Goal: Task Accomplishment & Management: Use online tool/utility

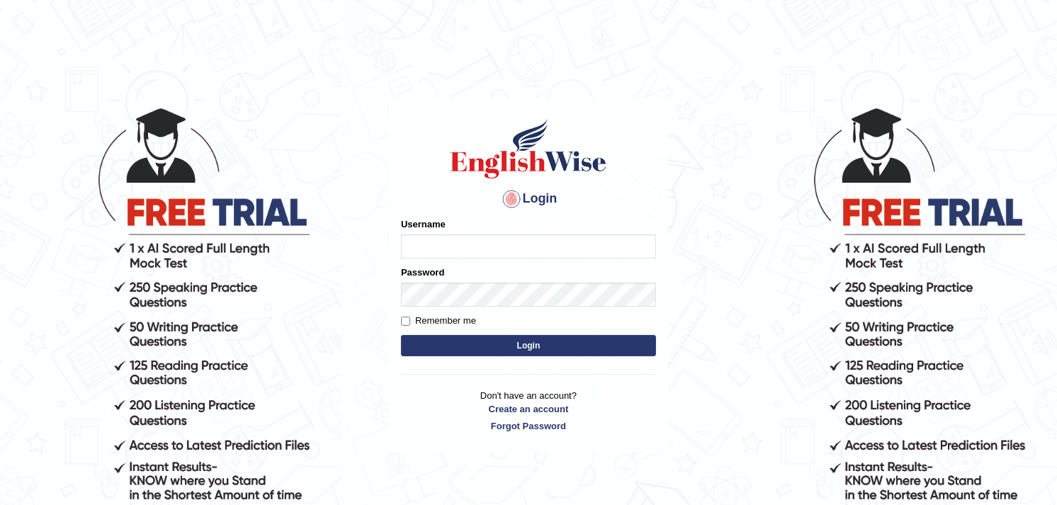
type input "chandrap"
click at [401, 335] on button "Login" at bounding box center [528, 345] width 255 height 21
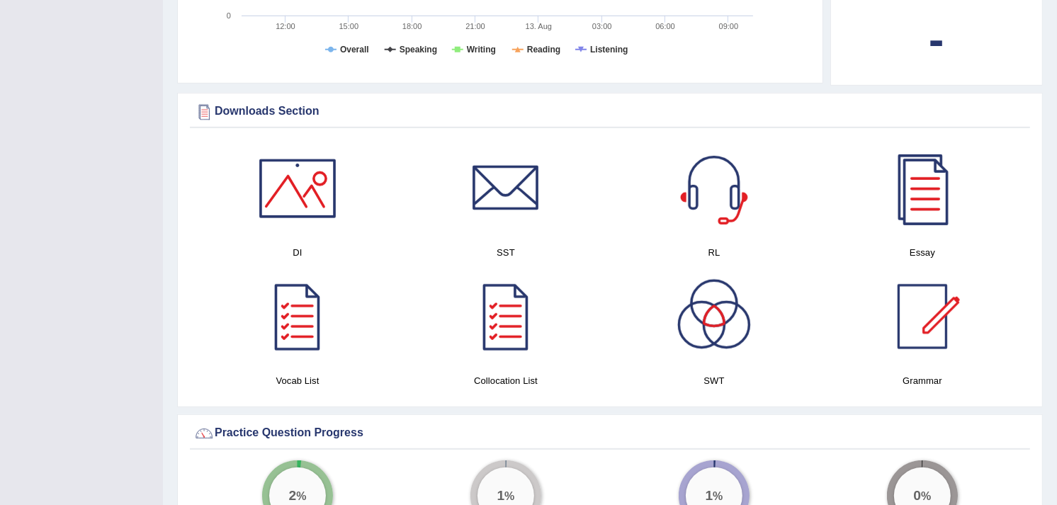
scroll to position [711, 0]
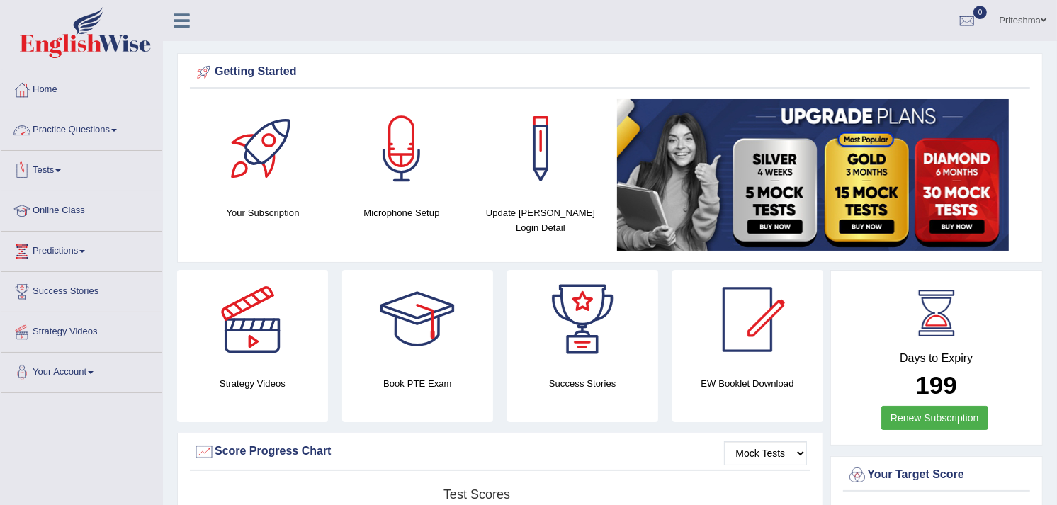
click at [99, 128] on link "Practice Questions" at bounding box center [82, 128] width 162 height 35
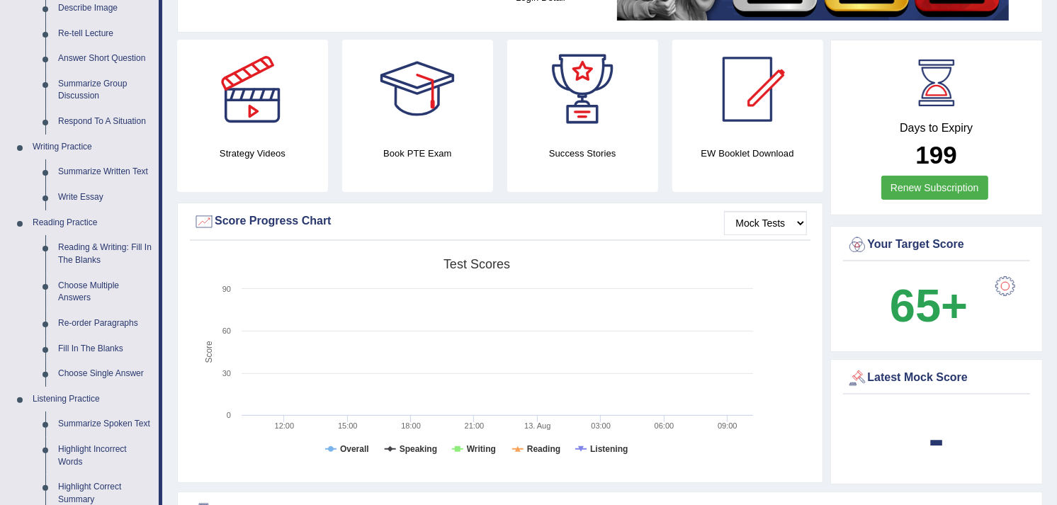
scroll to position [282, 0]
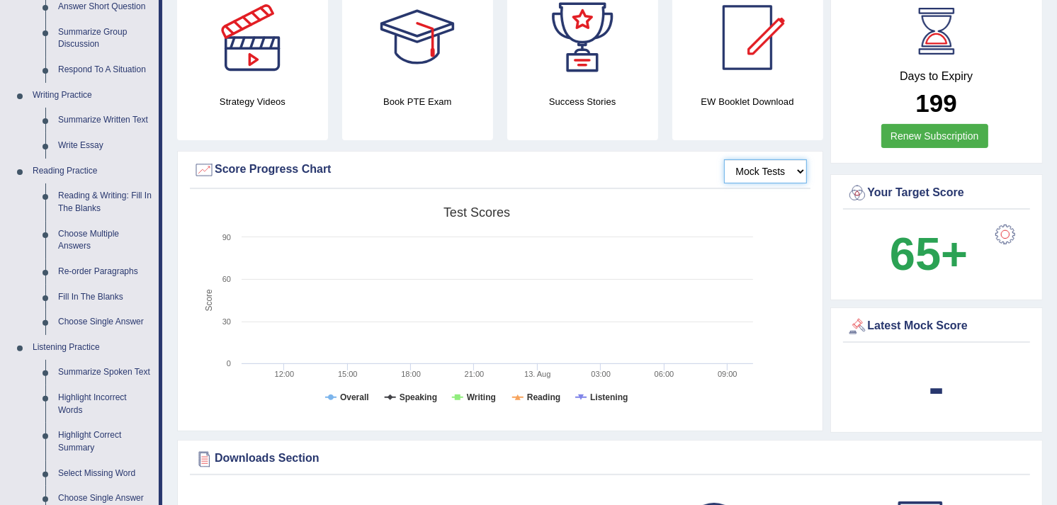
click at [752, 171] on select "Mock Tests" at bounding box center [765, 171] width 83 height 24
click at [724, 159] on select "Mock Tests" at bounding box center [765, 171] width 83 height 24
click at [1042, 431] on div "Latest Mock Score -" at bounding box center [937, 371] width 213 height 126
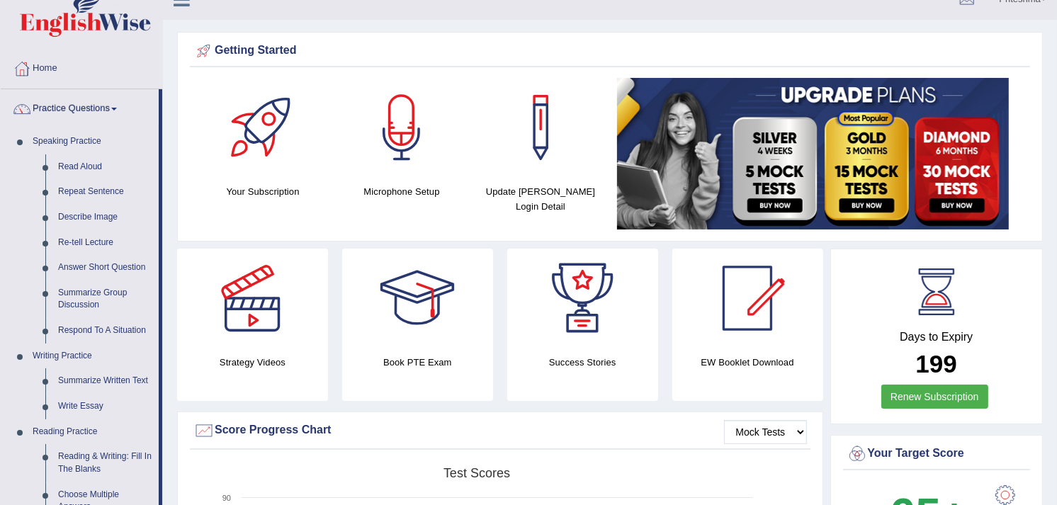
scroll to position [0, 0]
